Goal: Information Seeking & Learning: Check status

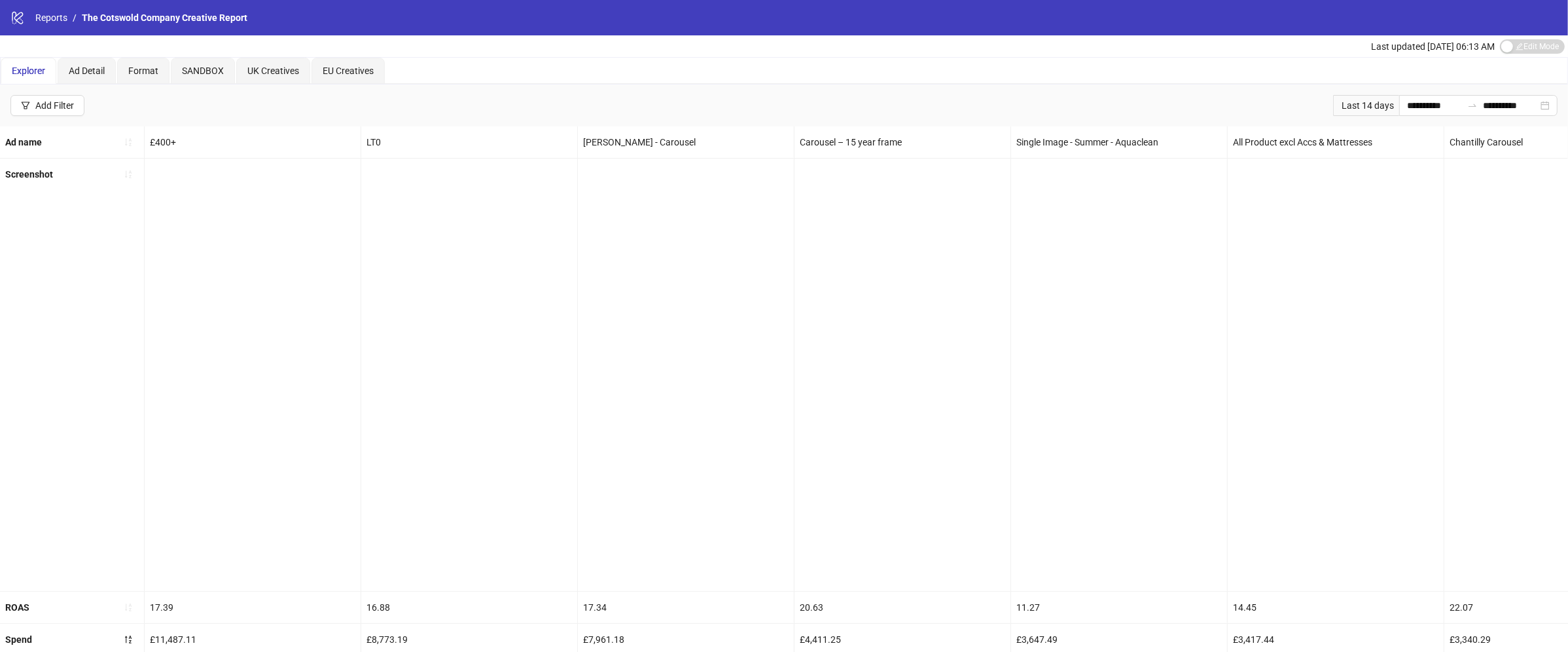
scroll to position [0, 2904]
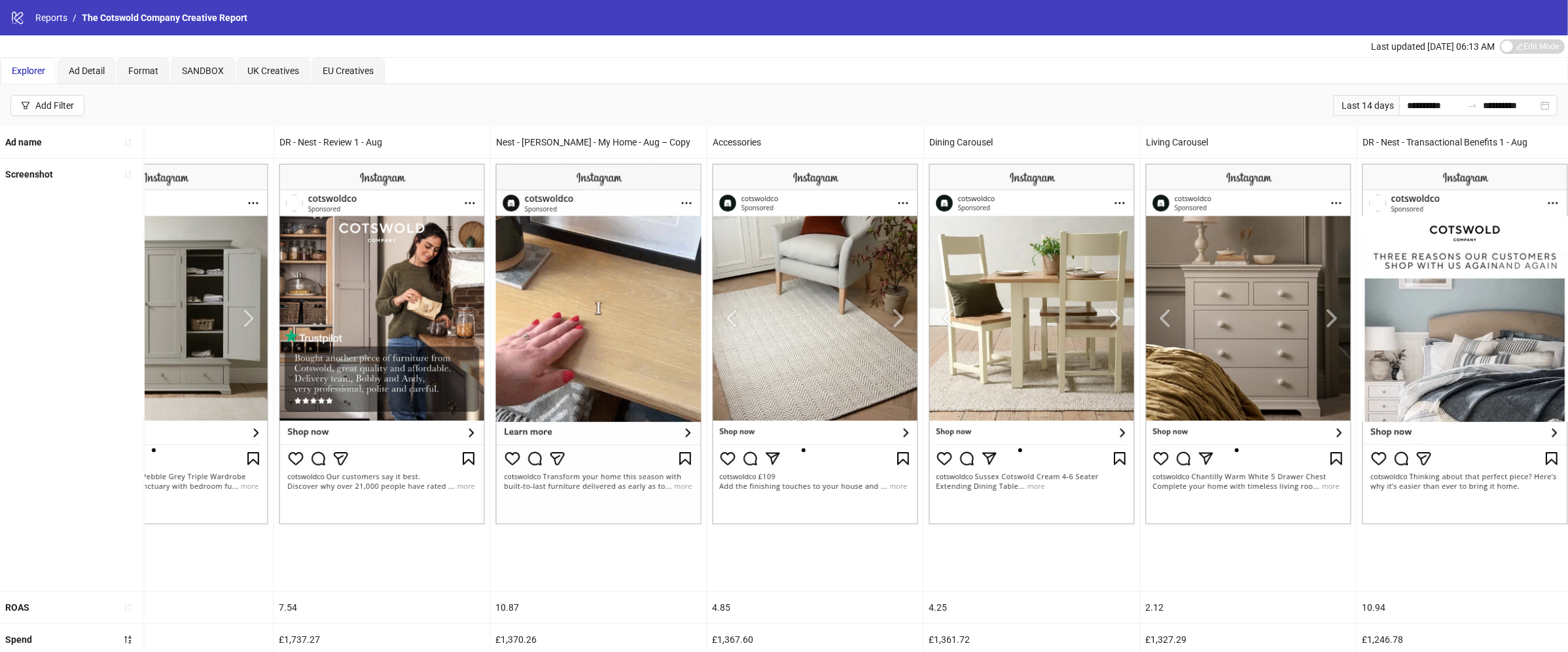
click at [39, 1] on div "logo/logo-mobile Reports / The Cotswold Company Creative Report" at bounding box center [784, 17] width 1568 height 35
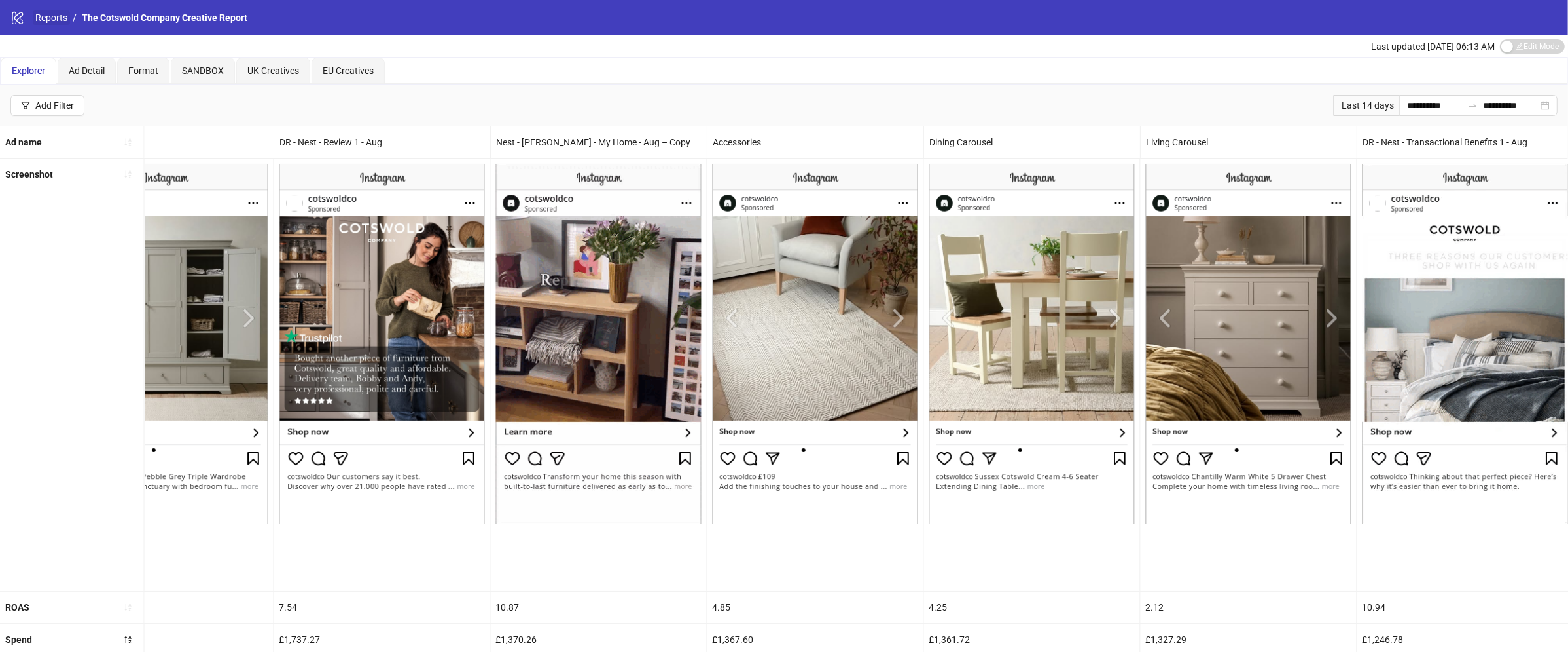
click at [39, 21] on link "Reports" at bounding box center [52, 18] width 37 height 15
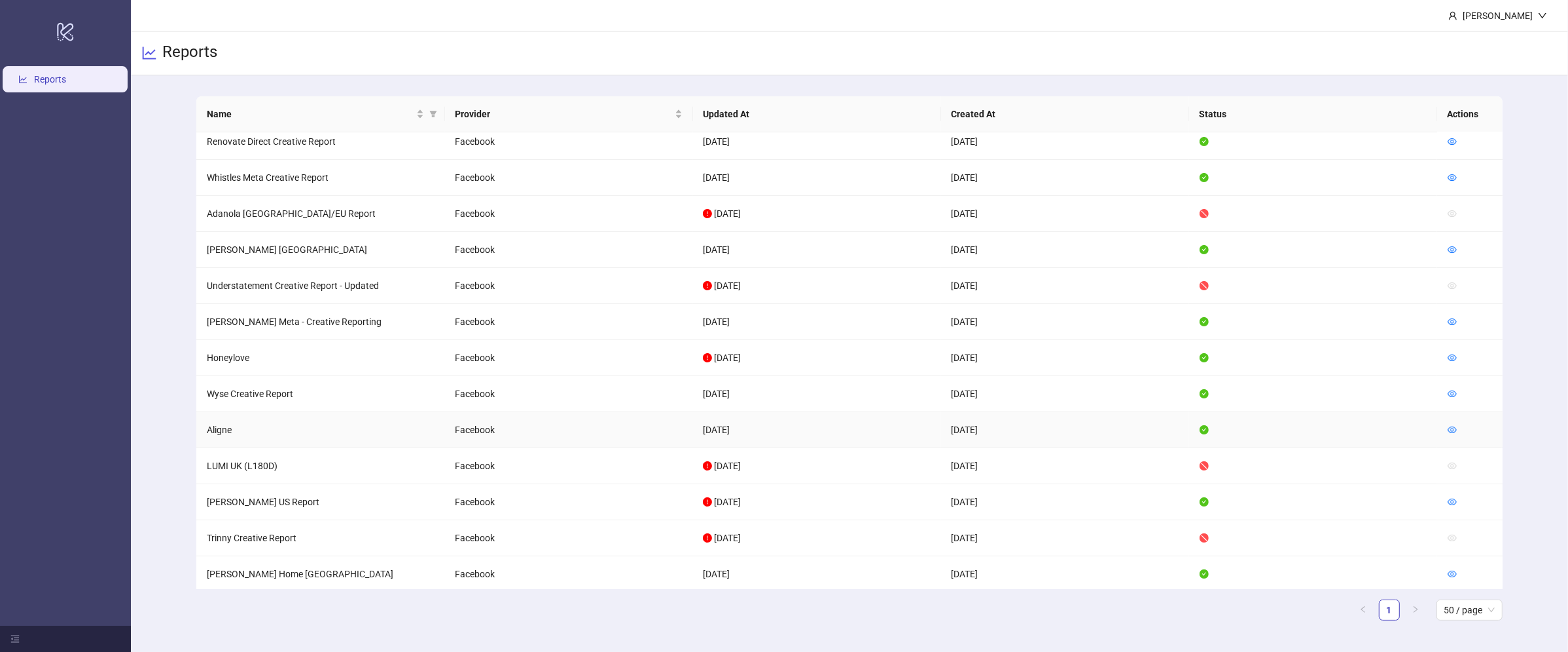
scroll to position [109, 0]
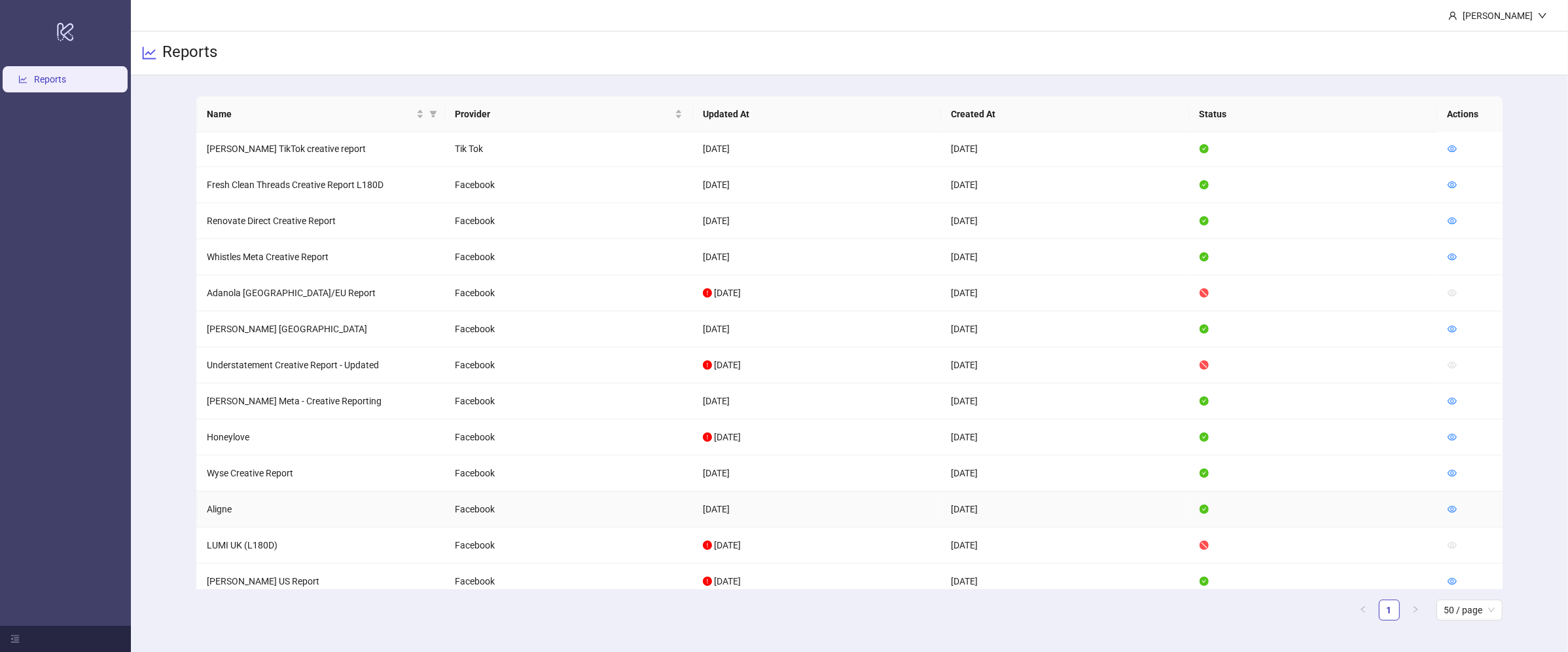
click at [1445, 512] on td at bounding box center [1470, 509] width 66 height 36
click at [1451, 506] on icon "eye" at bounding box center [1452, 509] width 9 height 7
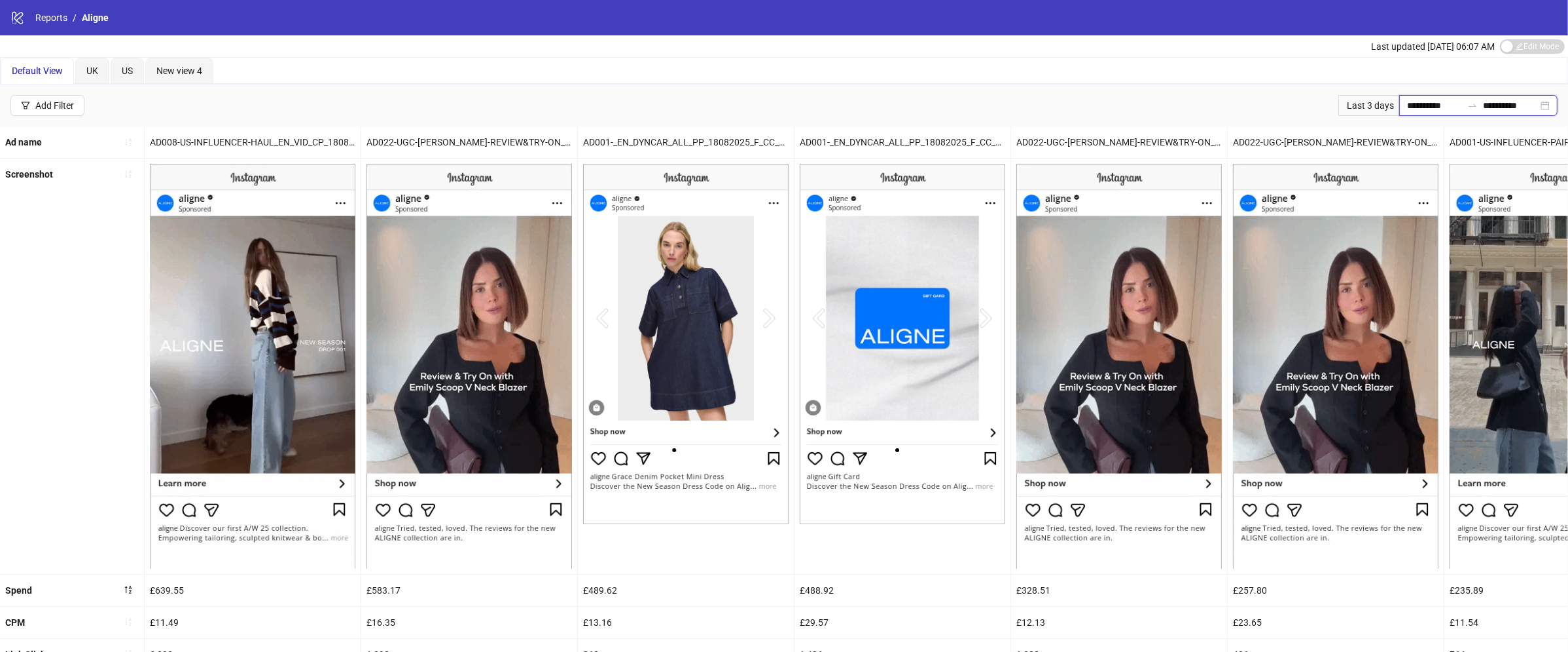
click at [1415, 99] on input "**********" at bounding box center [1435, 106] width 55 height 15
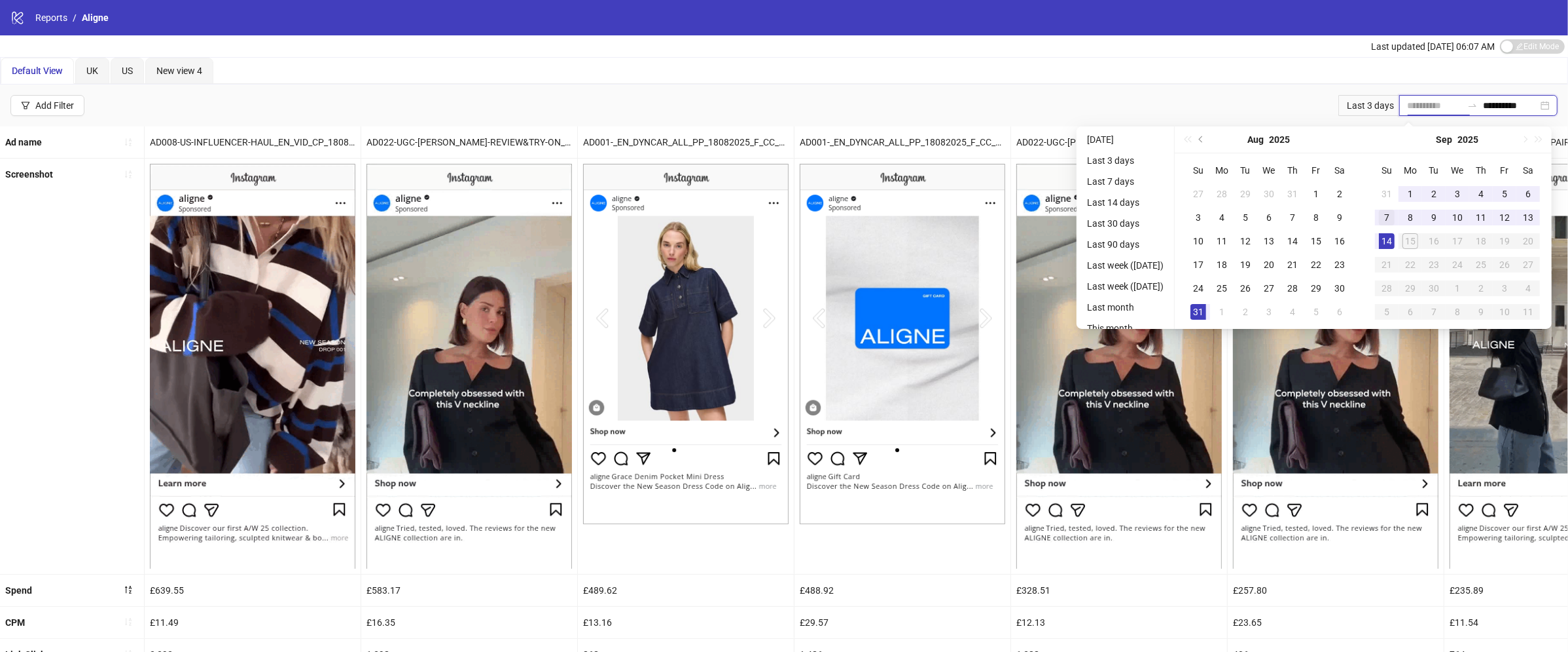
type input "**********"
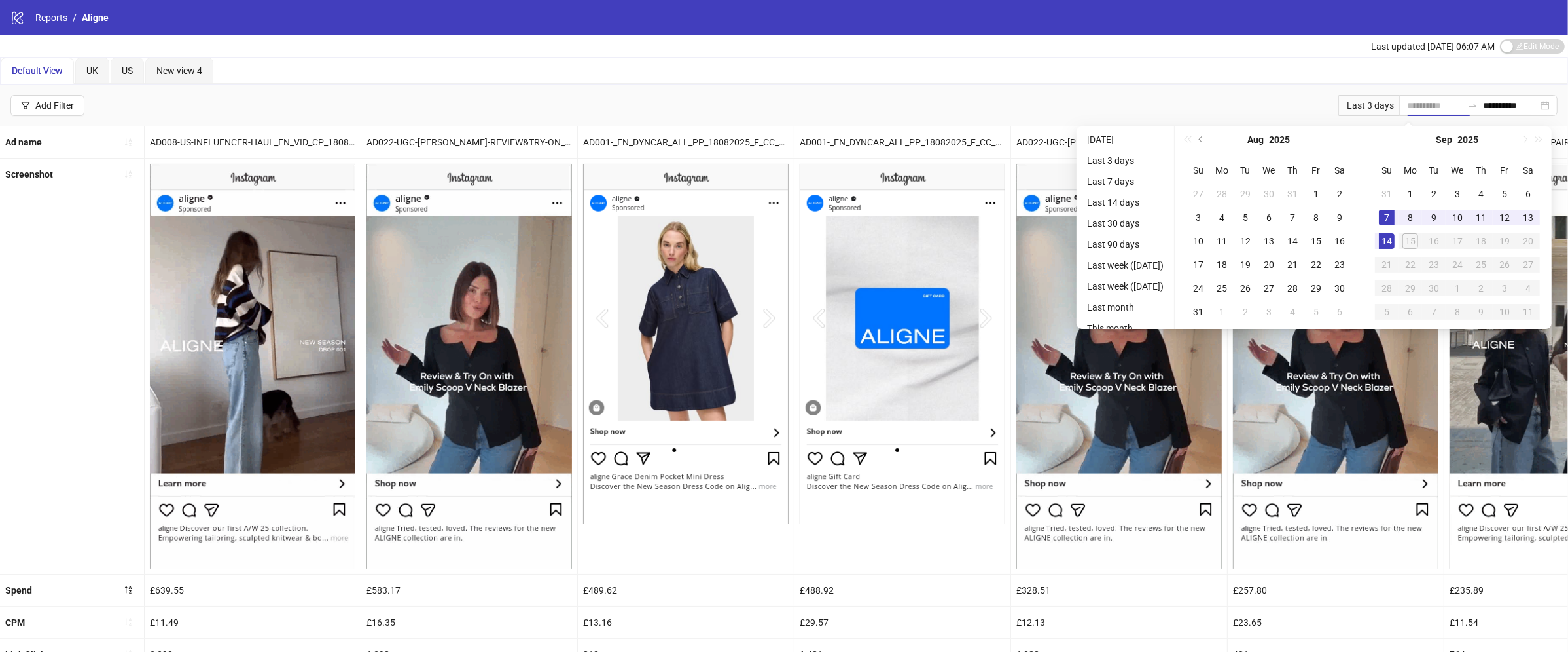
click at [1394, 210] on div "7" at bounding box center [1387, 217] width 15 height 15
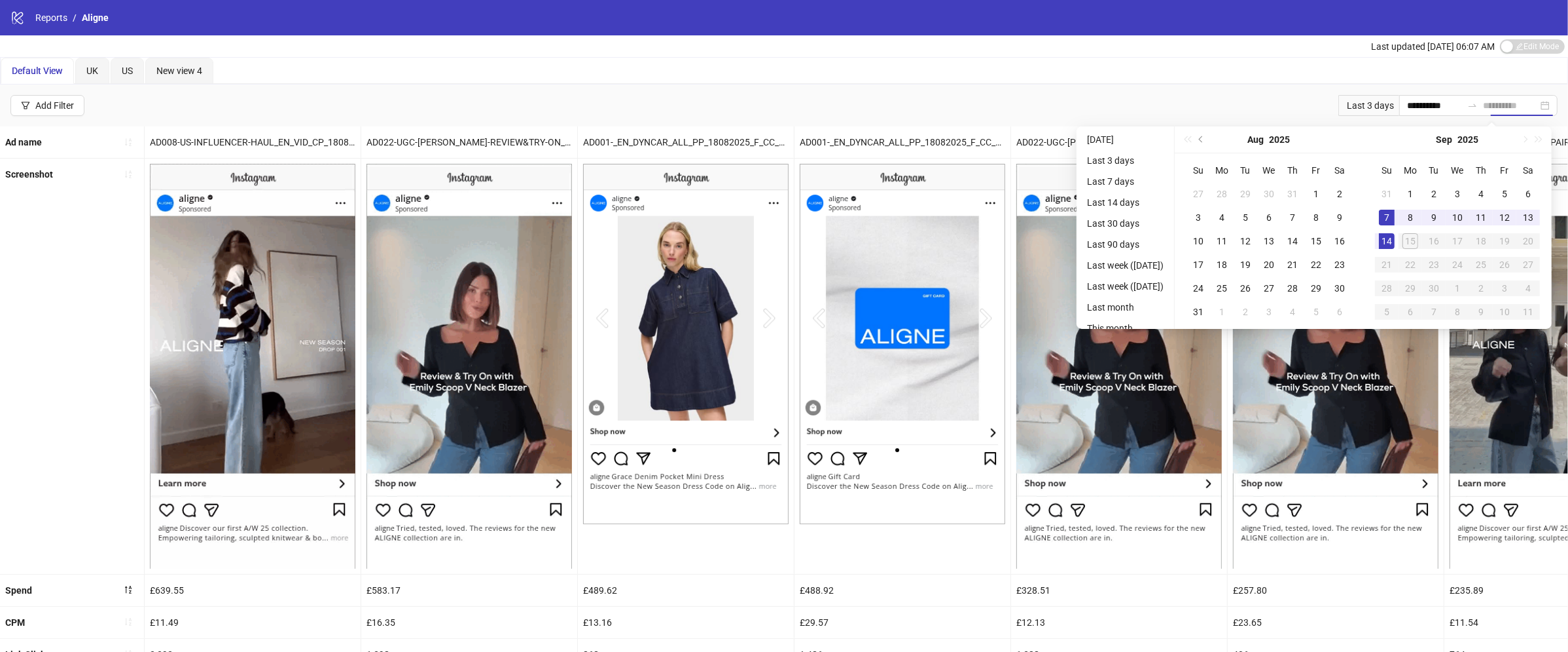
click at [1392, 242] on div "14" at bounding box center [1387, 240] width 15 height 15
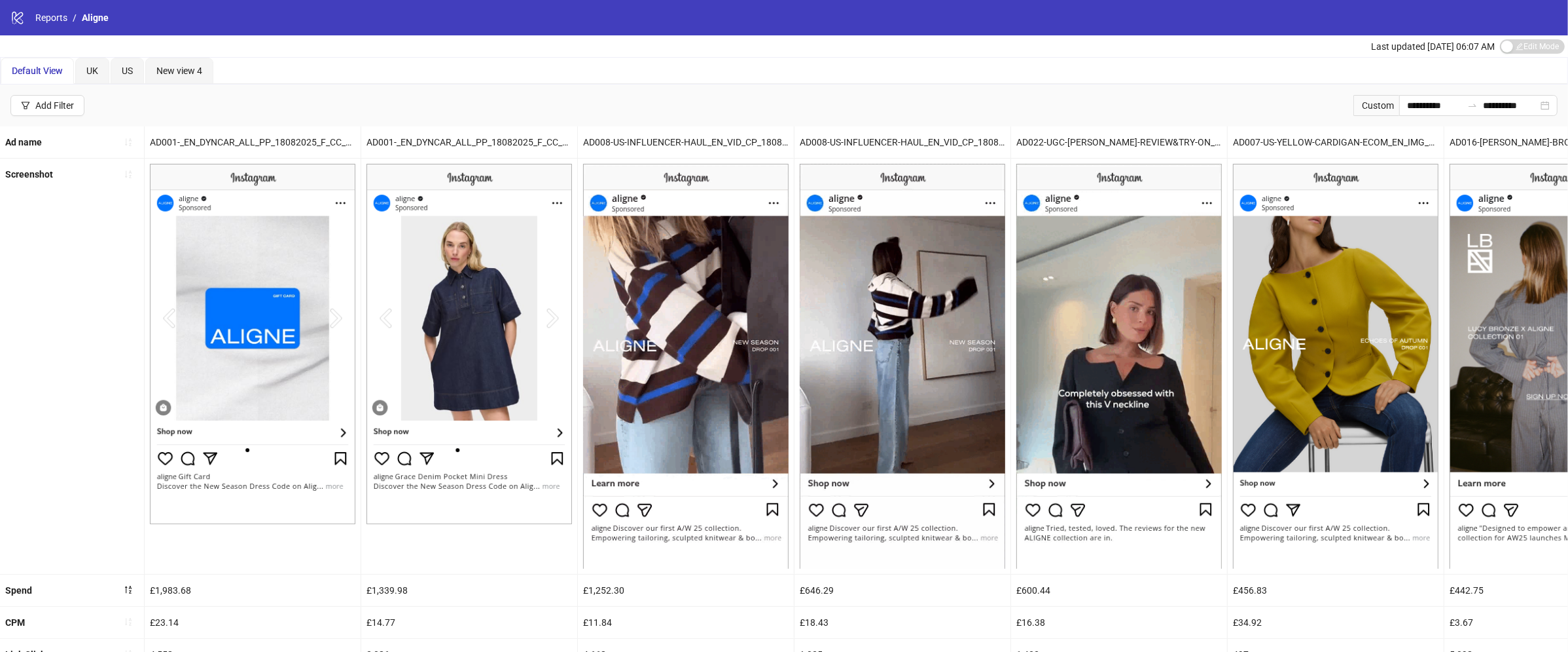
scroll to position [236, 0]
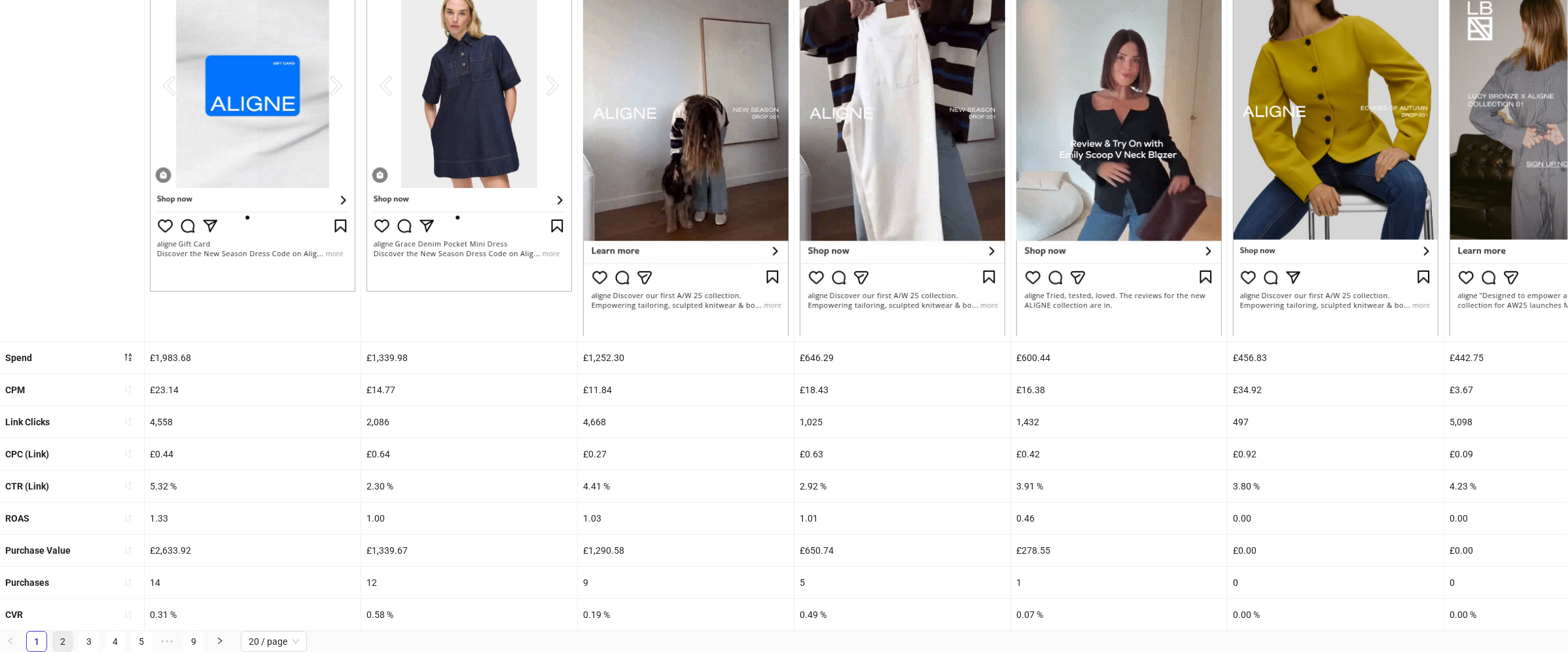
click at [66, 637] on link "2" at bounding box center [62, 641] width 19 height 19
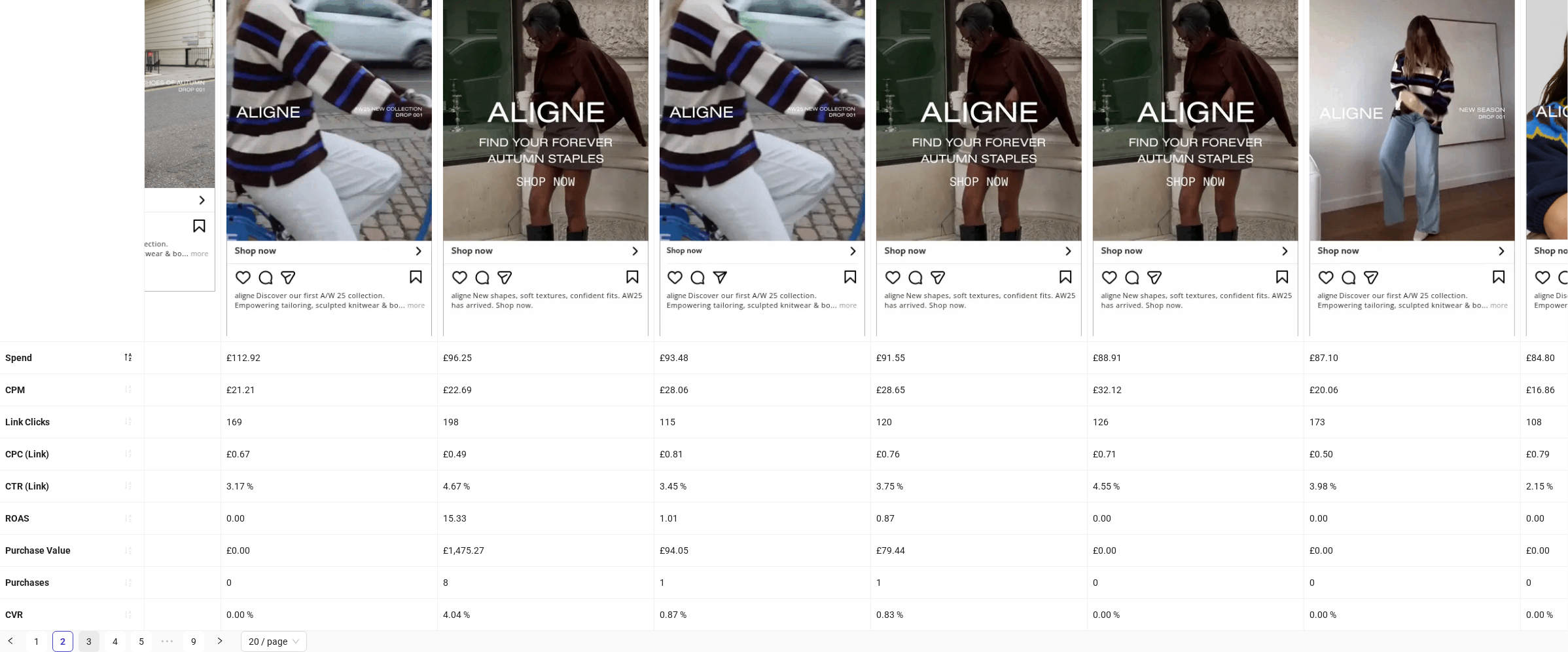
click at [84, 639] on link "3" at bounding box center [88, 641] width 19 height 19
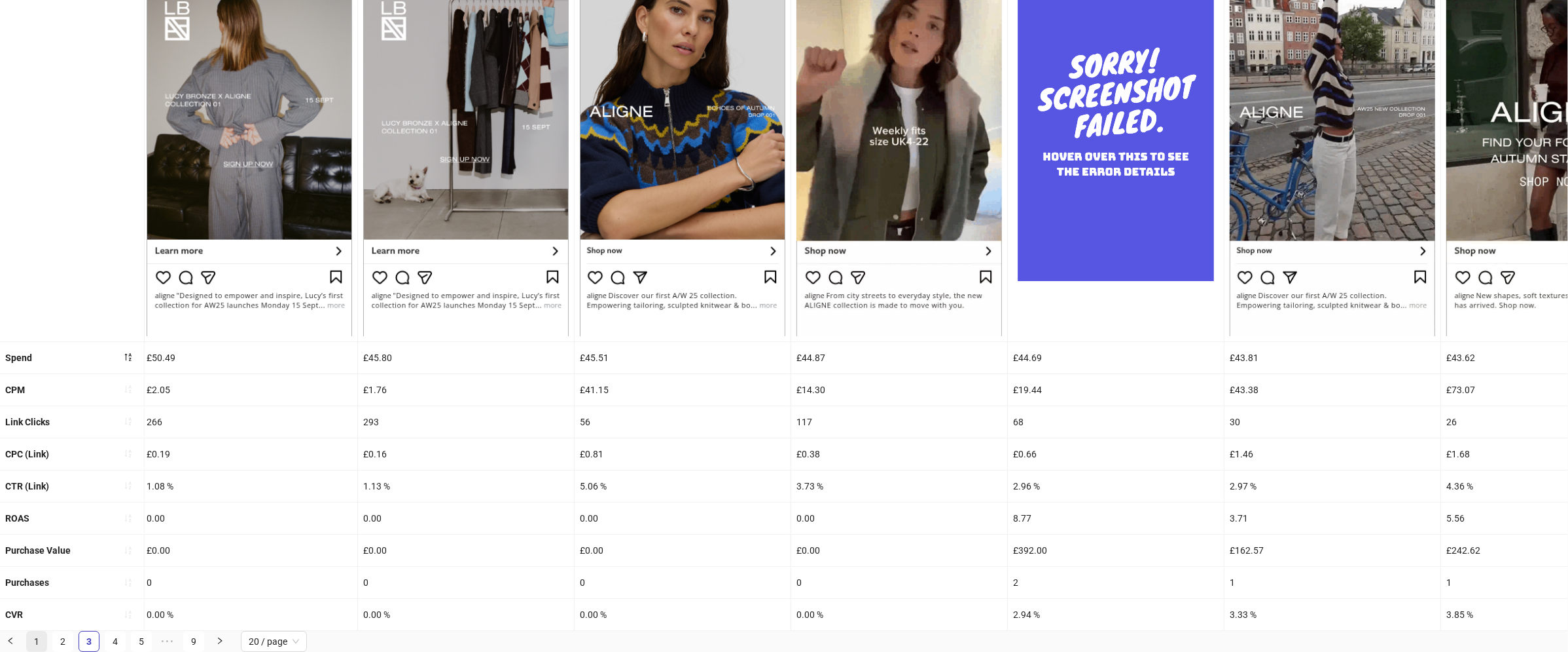
click at [41, 640] on link "1" at bounding box center [36, 641] width 19 height 19
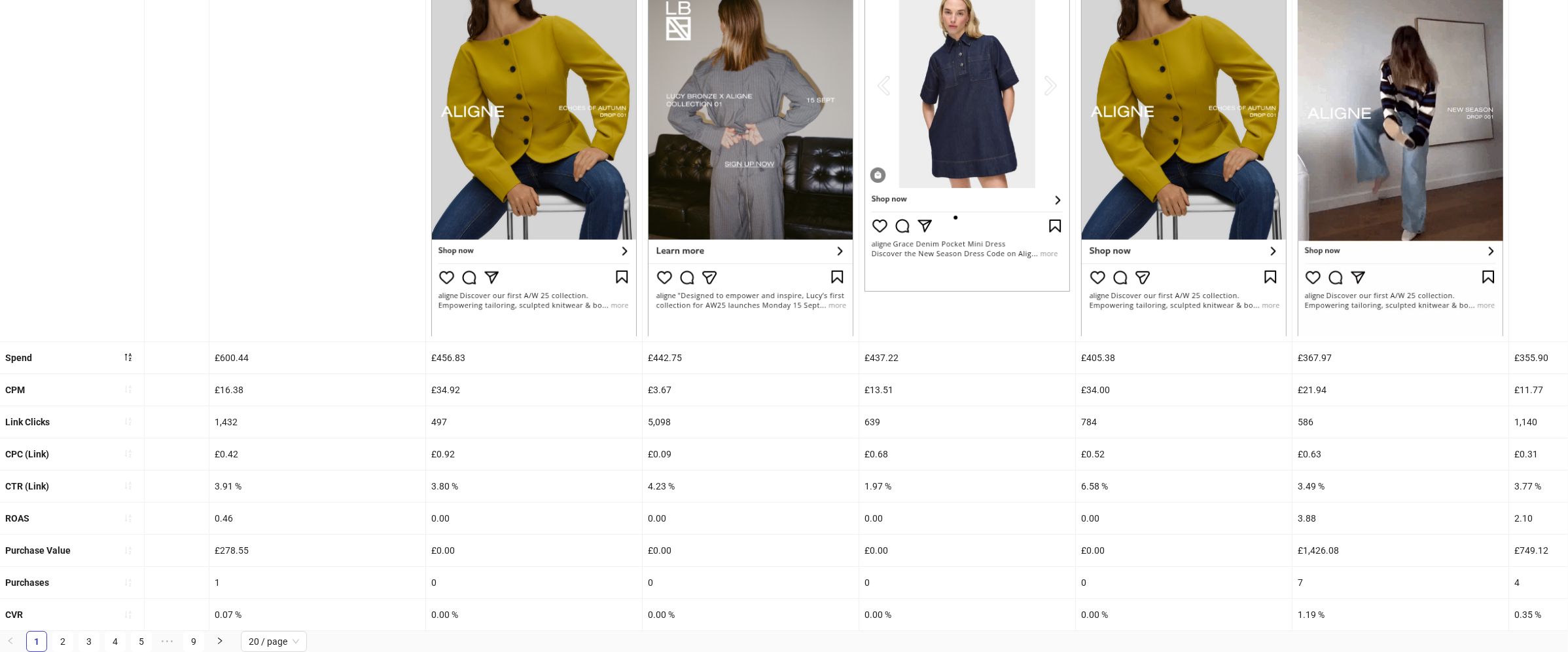
scroll to position [0, 0]
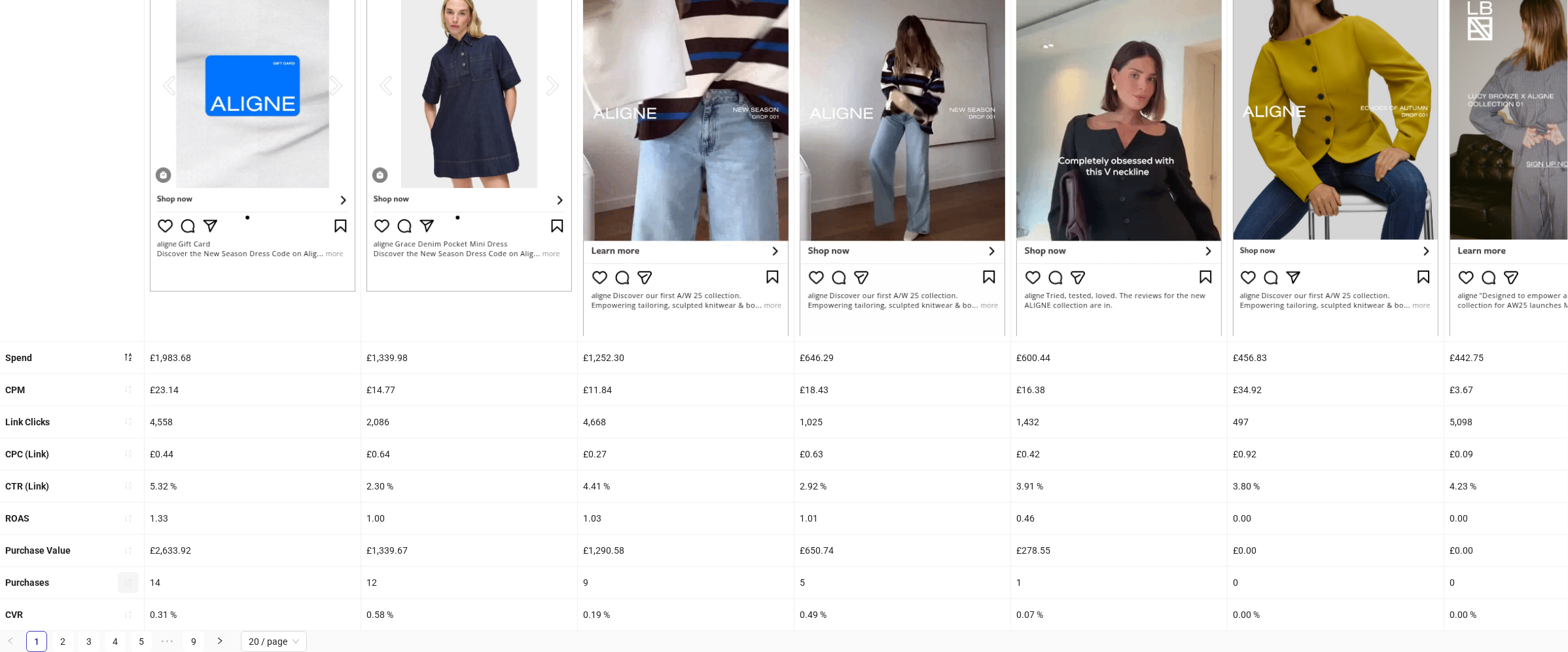
click at [121, 578] on button "button" at bounding box center [128, 582] width 21 height 21
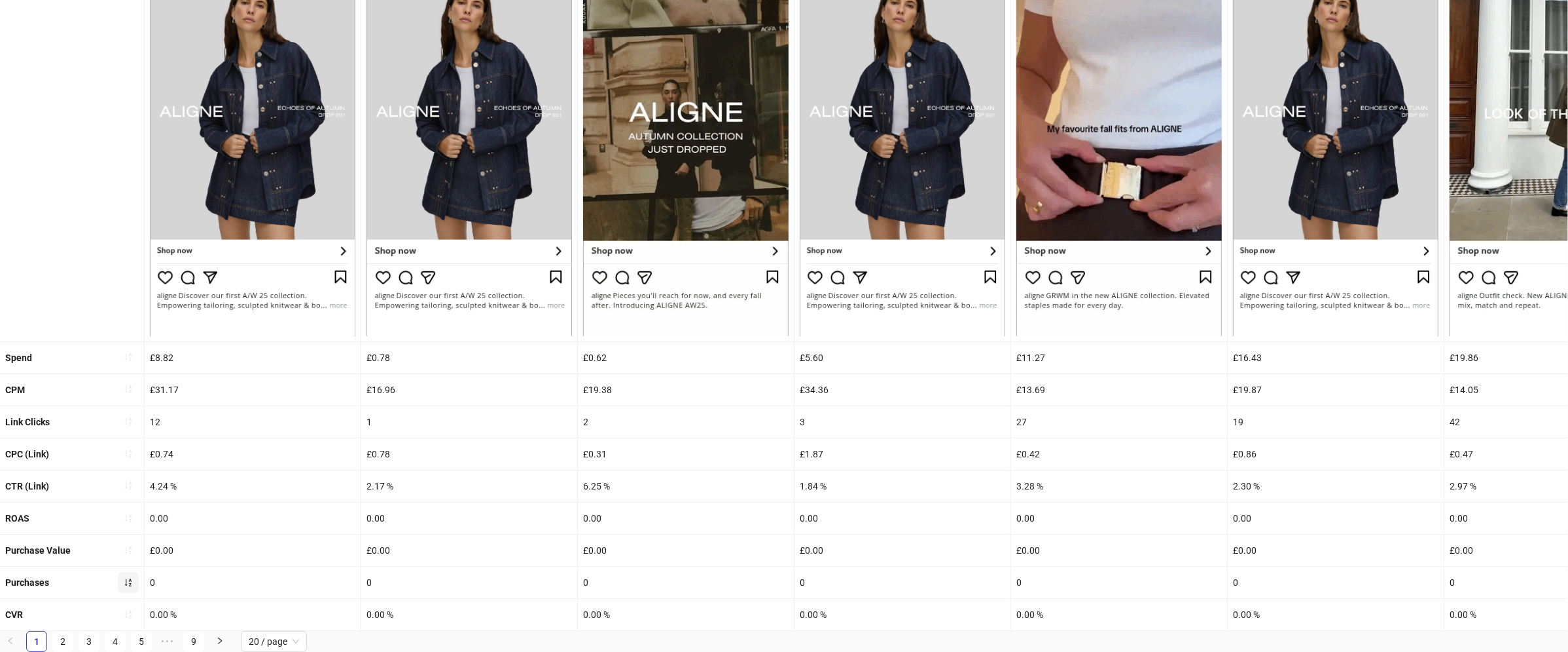
click at [124, 580] on icon "sort-ascending" at bounding box center [128, 582] width 9 height 9
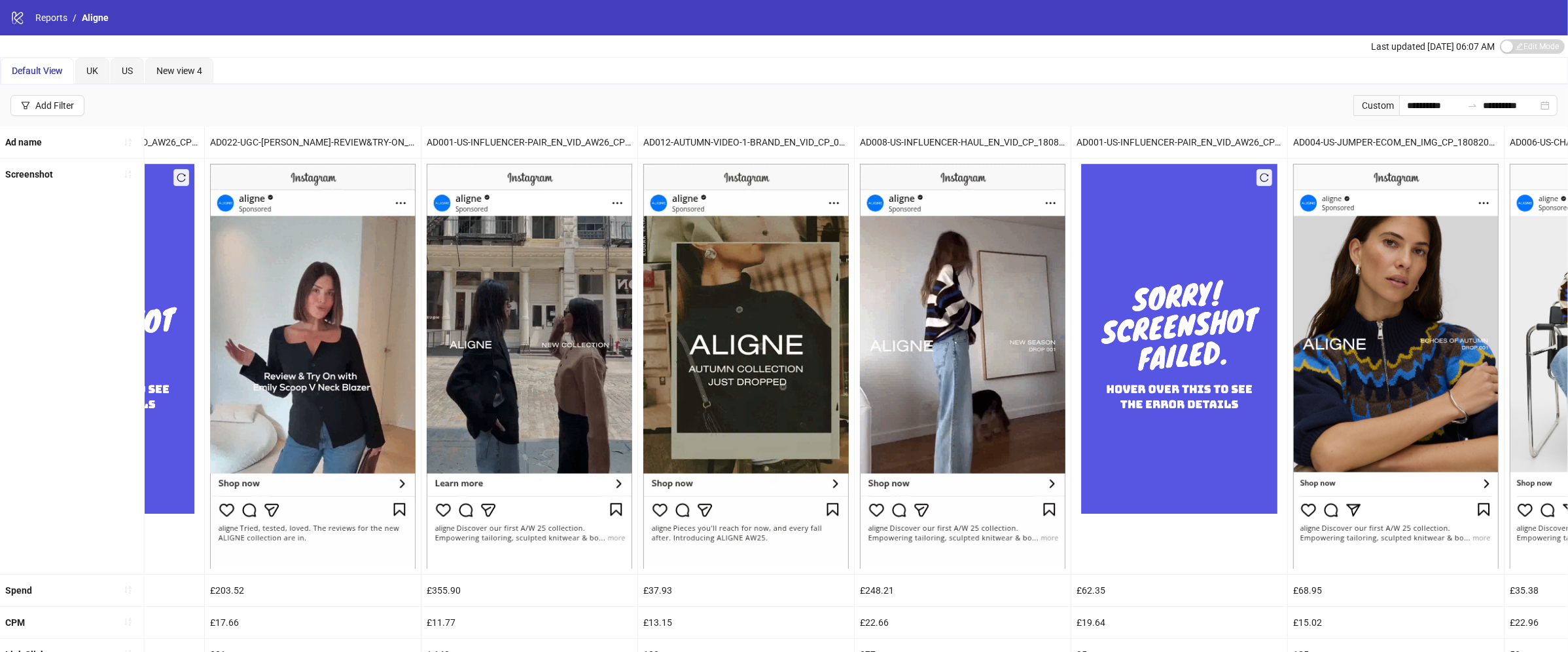
click at [60, 26] on div "logo/logo-mobile Reports / Aligne" at bounding box center [784, 17] width 1568 height 35
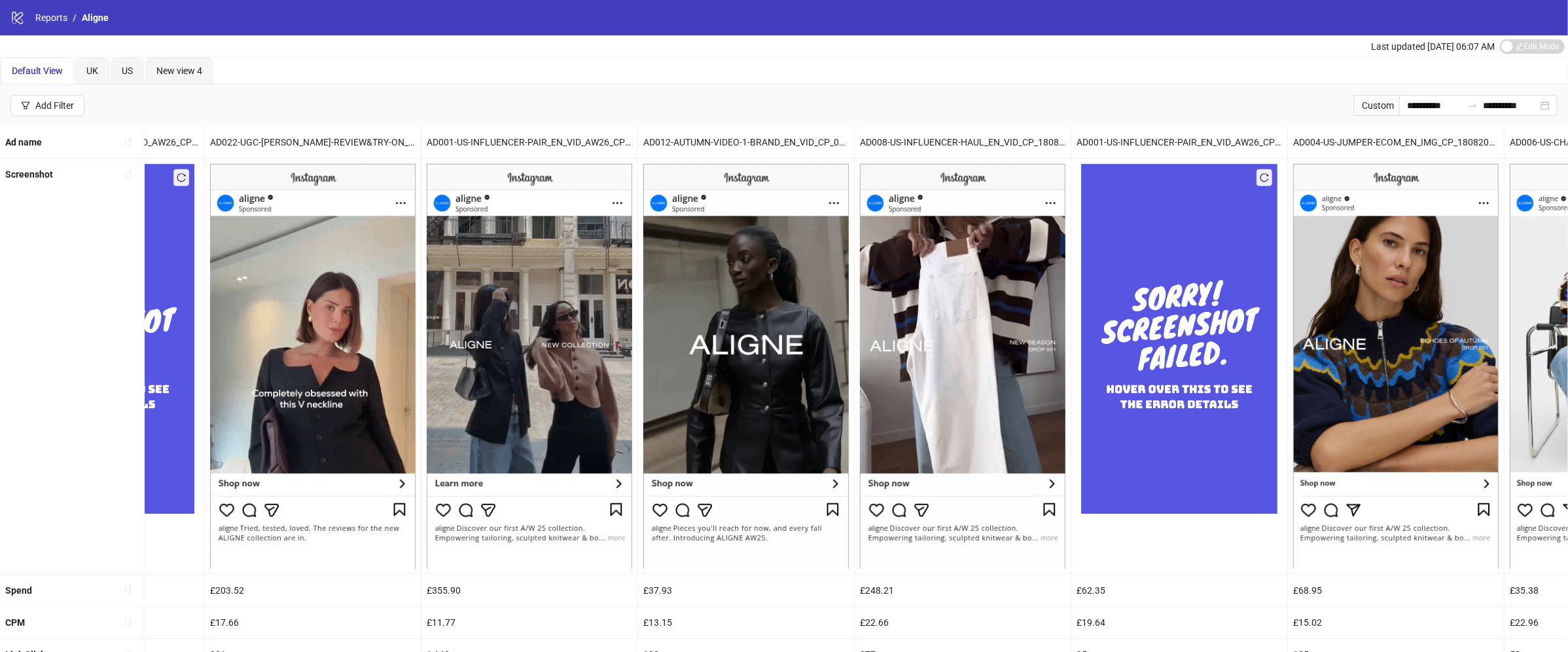
click at [57, 25] on div "logo/logo-mobile Reports / Aligne" at bounding box center [784, 17] width 1568 height 35
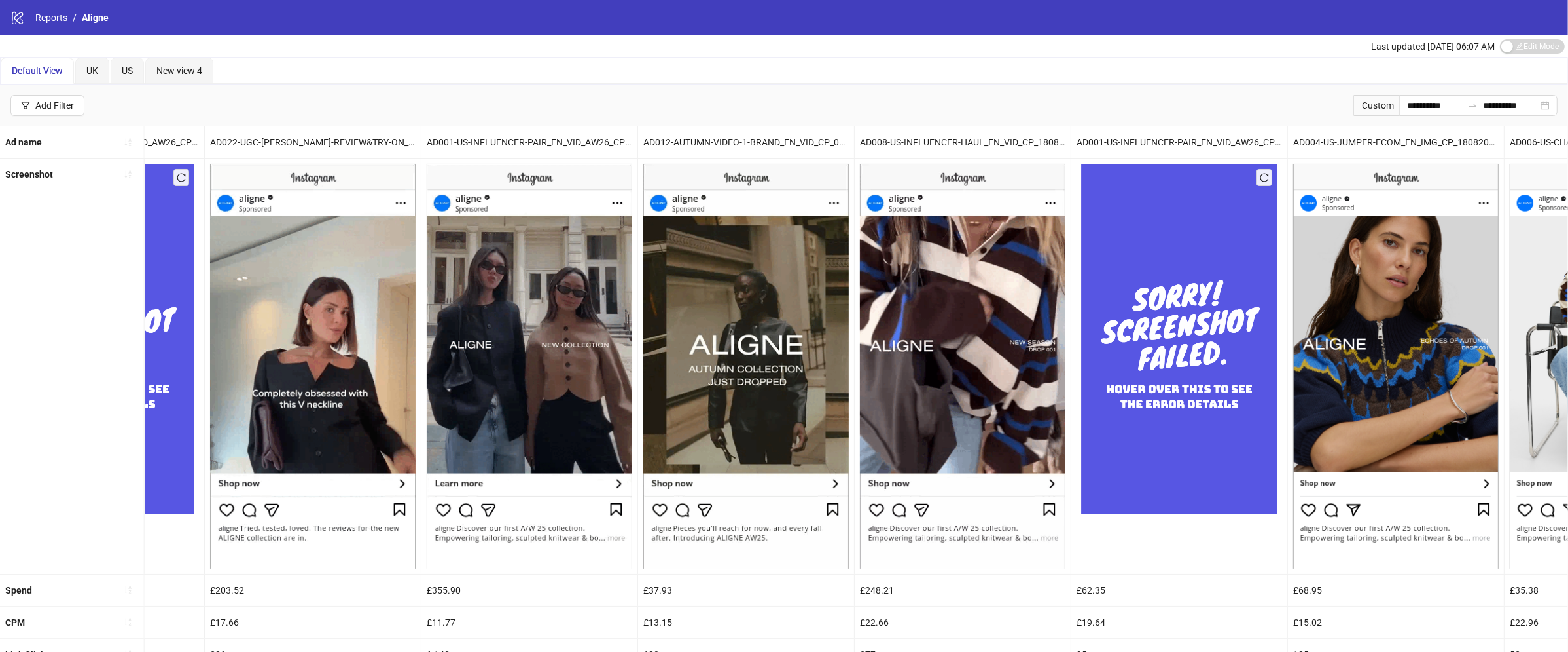
click at [57, 25] on div "logo/logo-mobile Reports / Aligne" at bounding box center [784, 17] width 1568 height 35
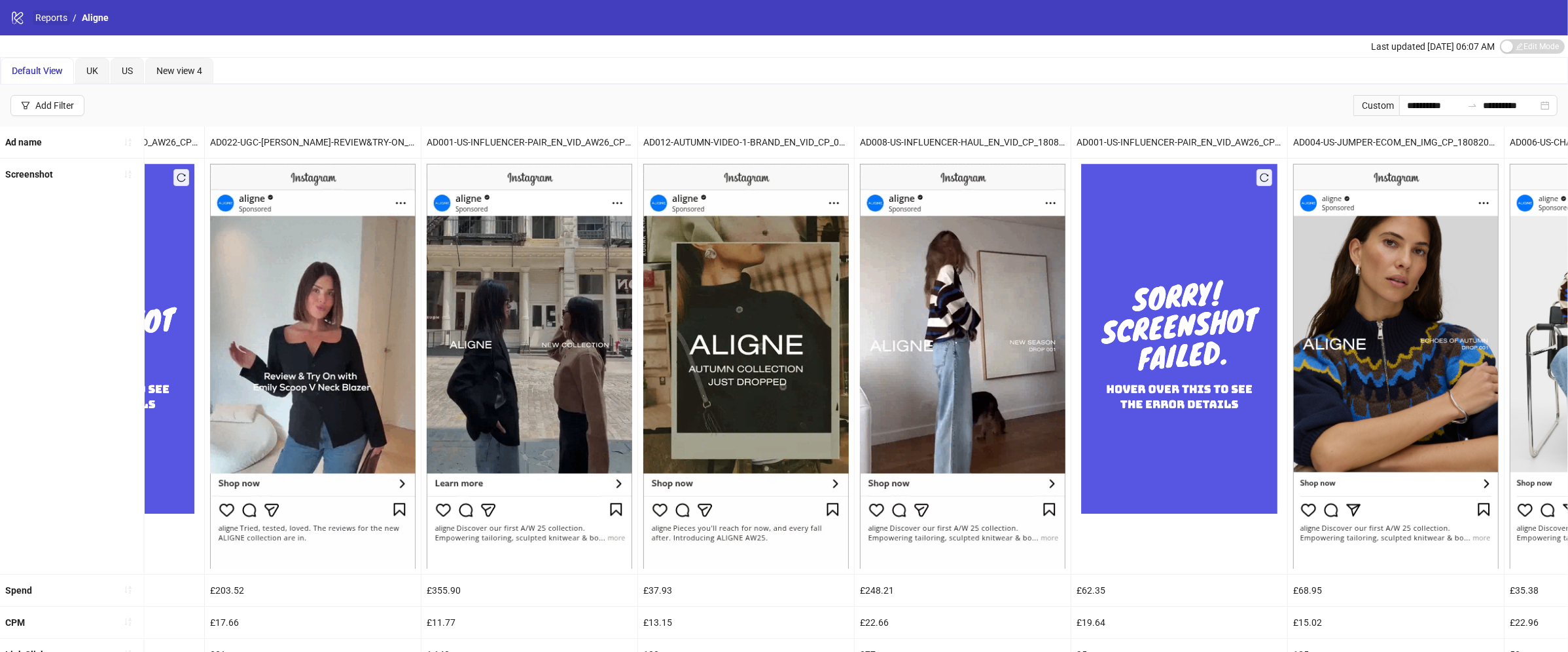
click at [56, 15] on link "Reports" at bounding box center [52, 18] width 37 height 15
